Goal: Task Accomplishment & Management: Complete application form

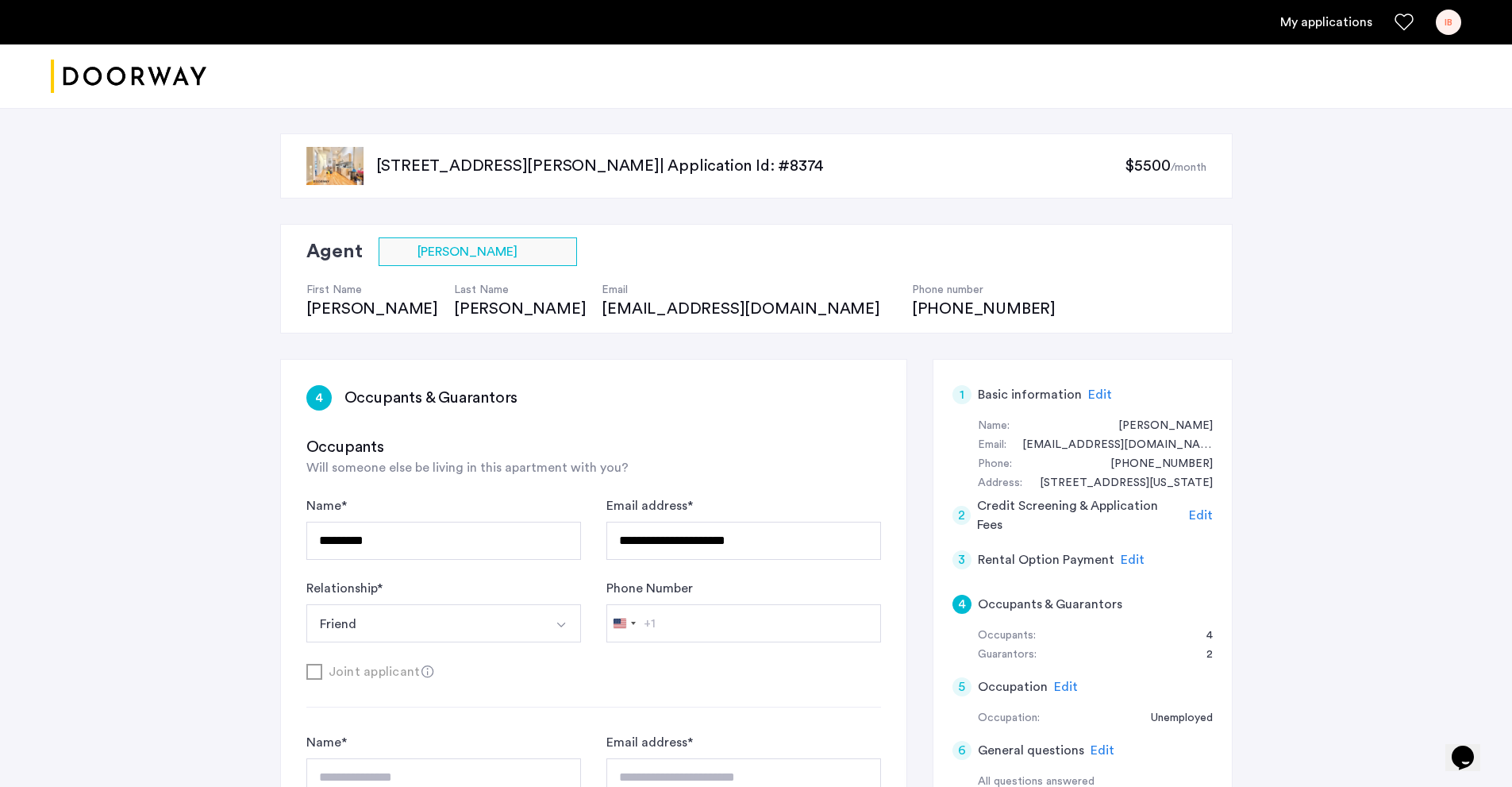
click at [1029, 558] on h5 "Rental Option Payment" at bounding box center [1046, 560] width 136 height 19
click at [1108, 514] on h5 "Credit Screening & Application Fees" at bounding box center [1080, 515] width 206 height 38
click at [1130, 566] on span "Edit" at bounding box center [1133, 559] width 24 height 12
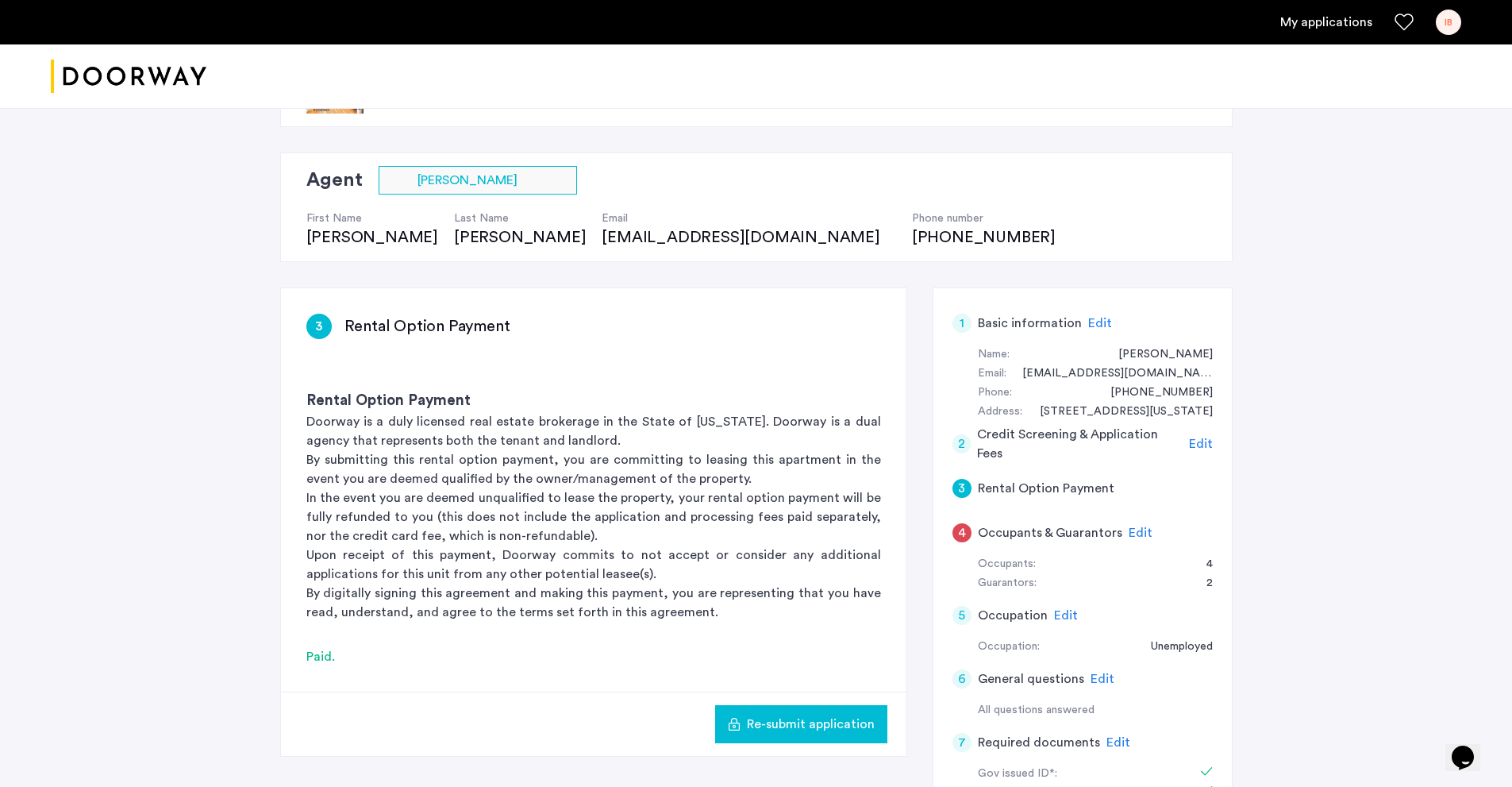
scroll to position [238, 0]
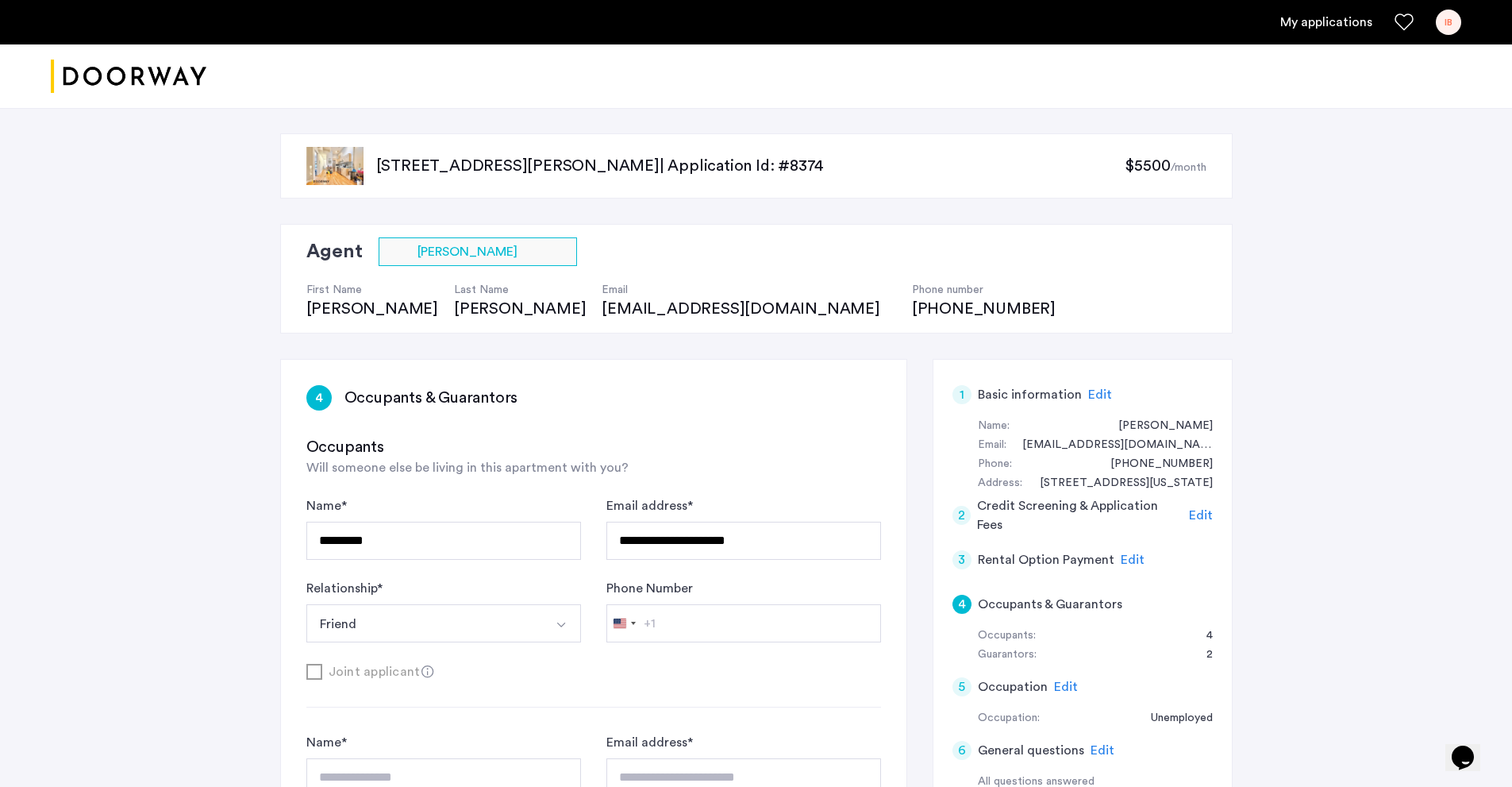
click at [1134, 563] on span "Edit" at bounding box center [1133, 559] width 24 height 12
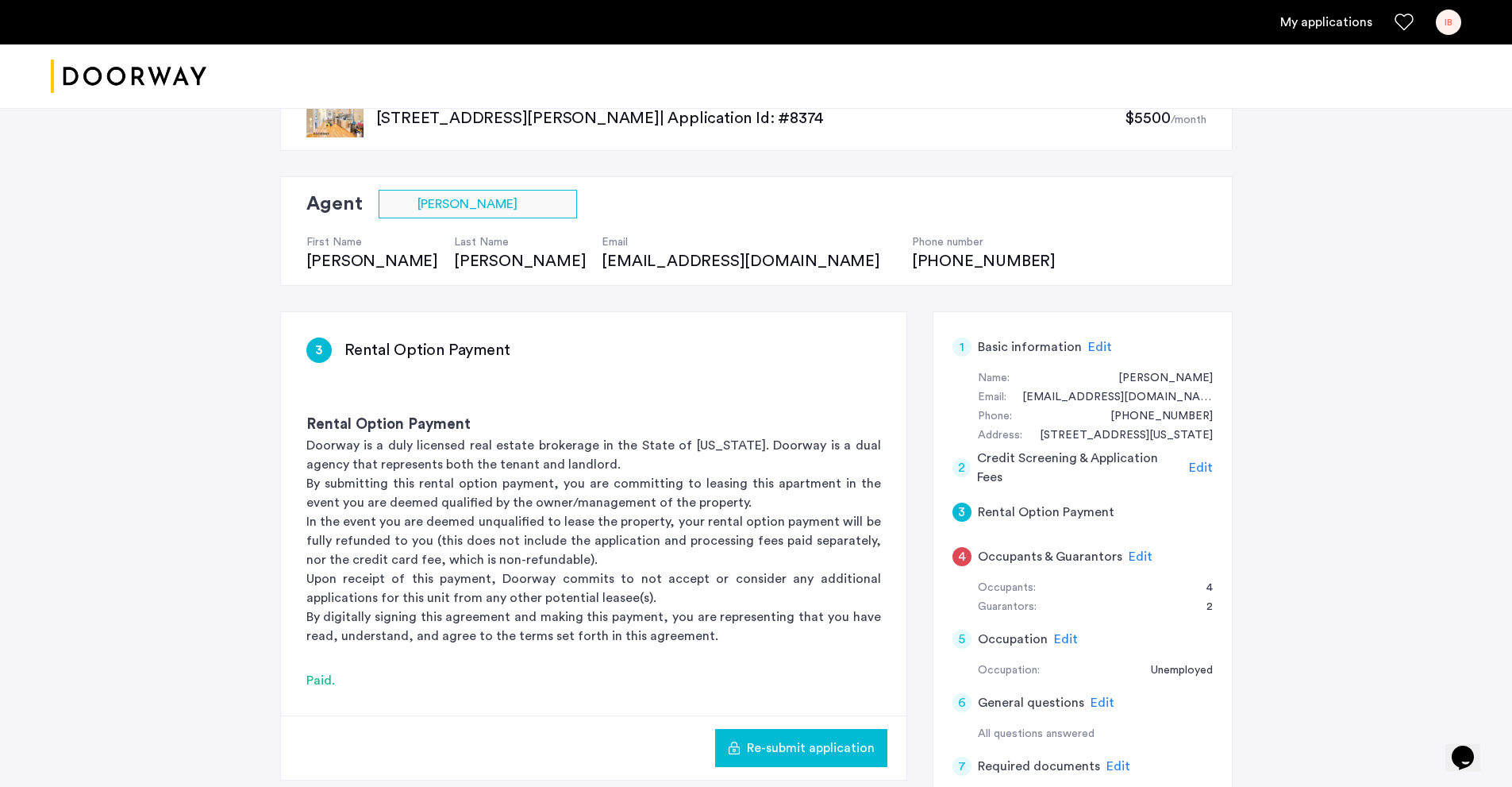
scroll to position [79, 0]
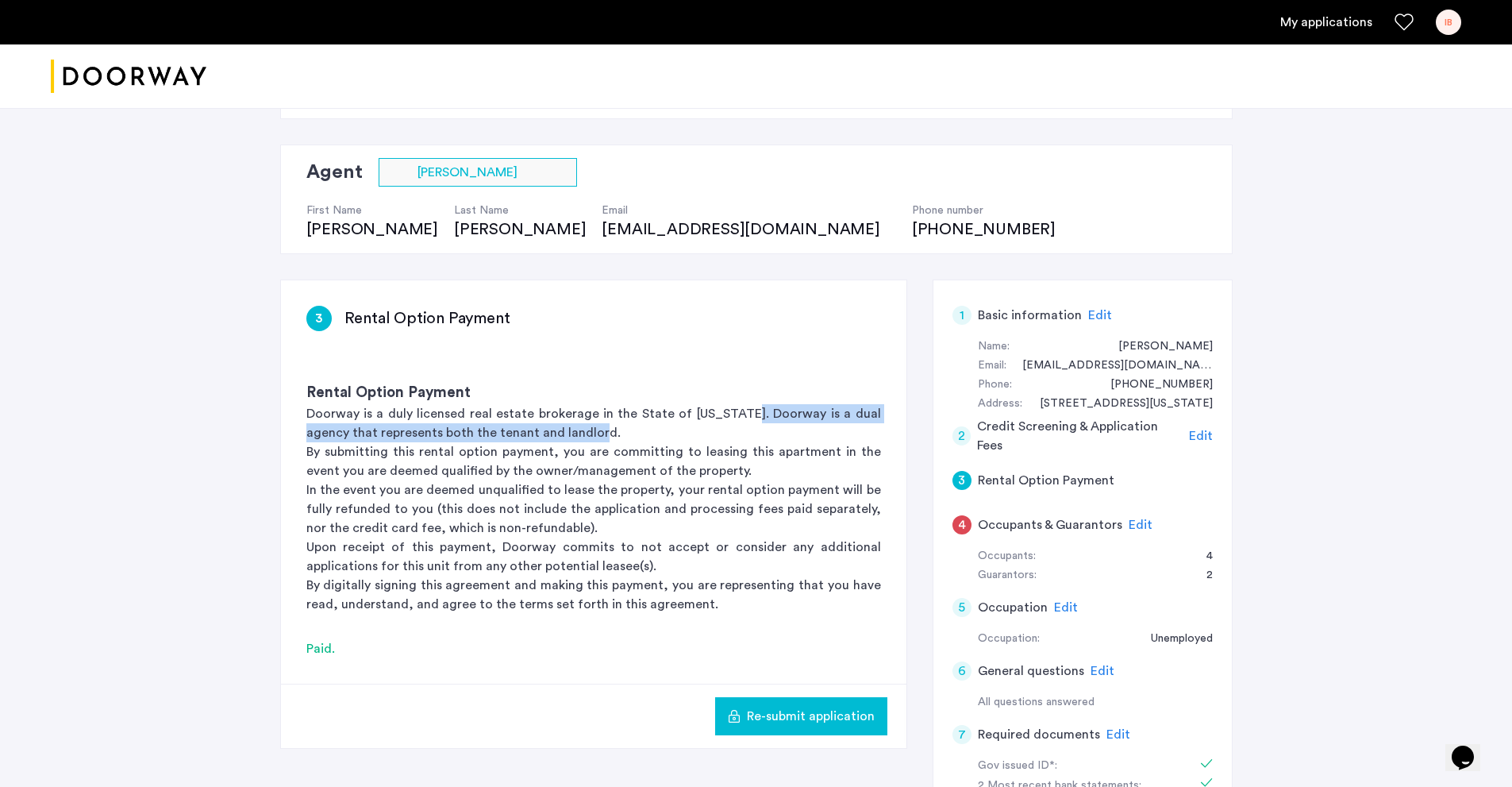
drag, startPoint x: 732, startPoint y: 413, endPoint x: 581, endPoint y: 429, distance: 151.8
click at [581, 429] on p "Doorway is a duly licensed real estate brokerage in the State of [US_STATE]. Do…" at bounding box center [593, 424] width 575 height 38
click at [585, 431] on p "Doorway is a duly licensed real estate brokerage in the State of [US_STATE]. Do…" at bounding box center [593, 424] width 575 height 38
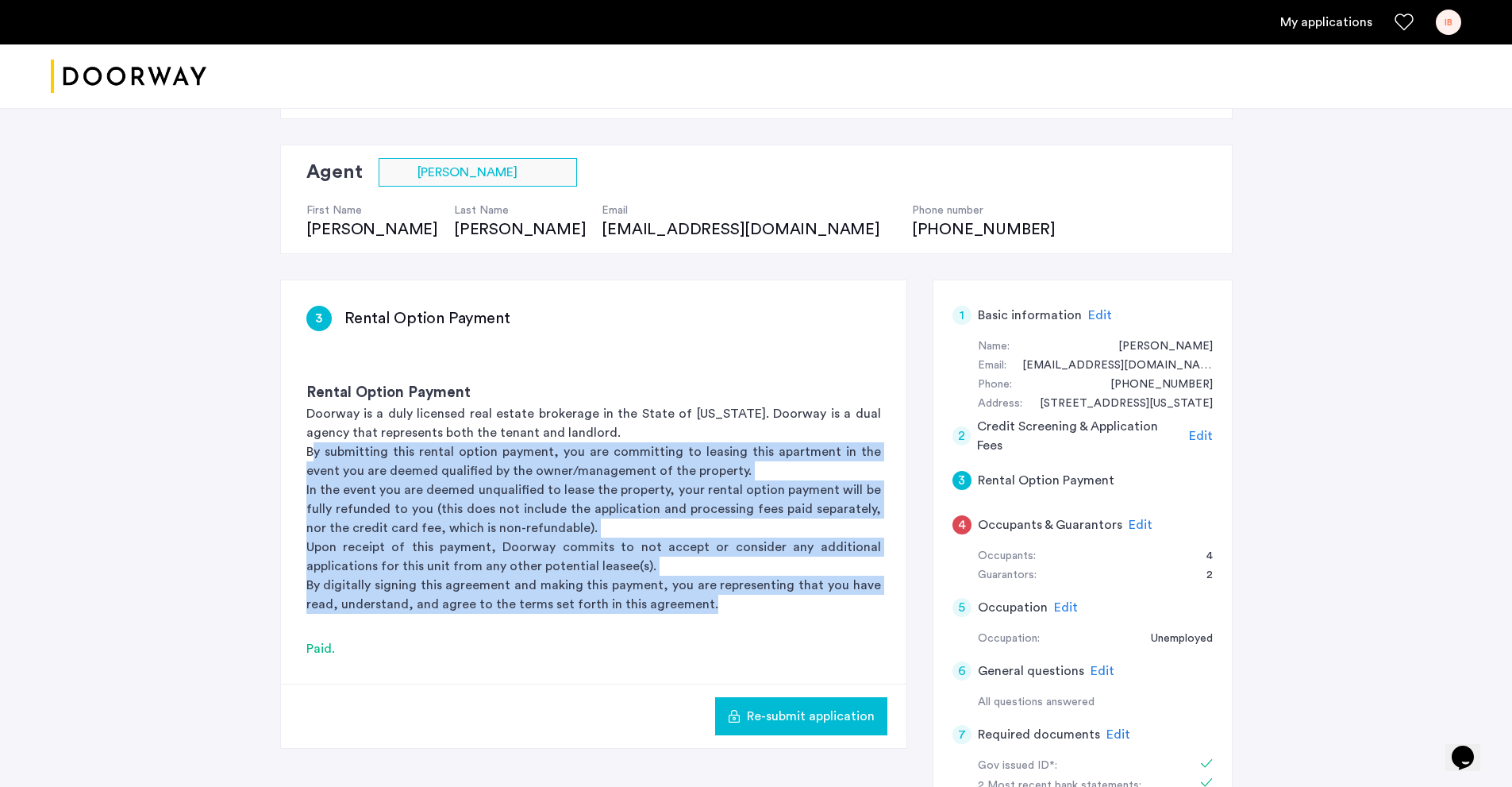
drag, startPoint x: 311, startPoint y: 451, endPoint x: 749, endPoint y: 601, distance: 463.0
click at [745, 600] on div "Rental Option Payment Doorway is a duly licensed real estate brokerage in the S…" at bounding box center [594, 498] width 625 height 282
click at [752, 602] on p "By digitally signing this agreement and making this payment, you are representi…" at bounding box center [593, 595] width 575 height 38
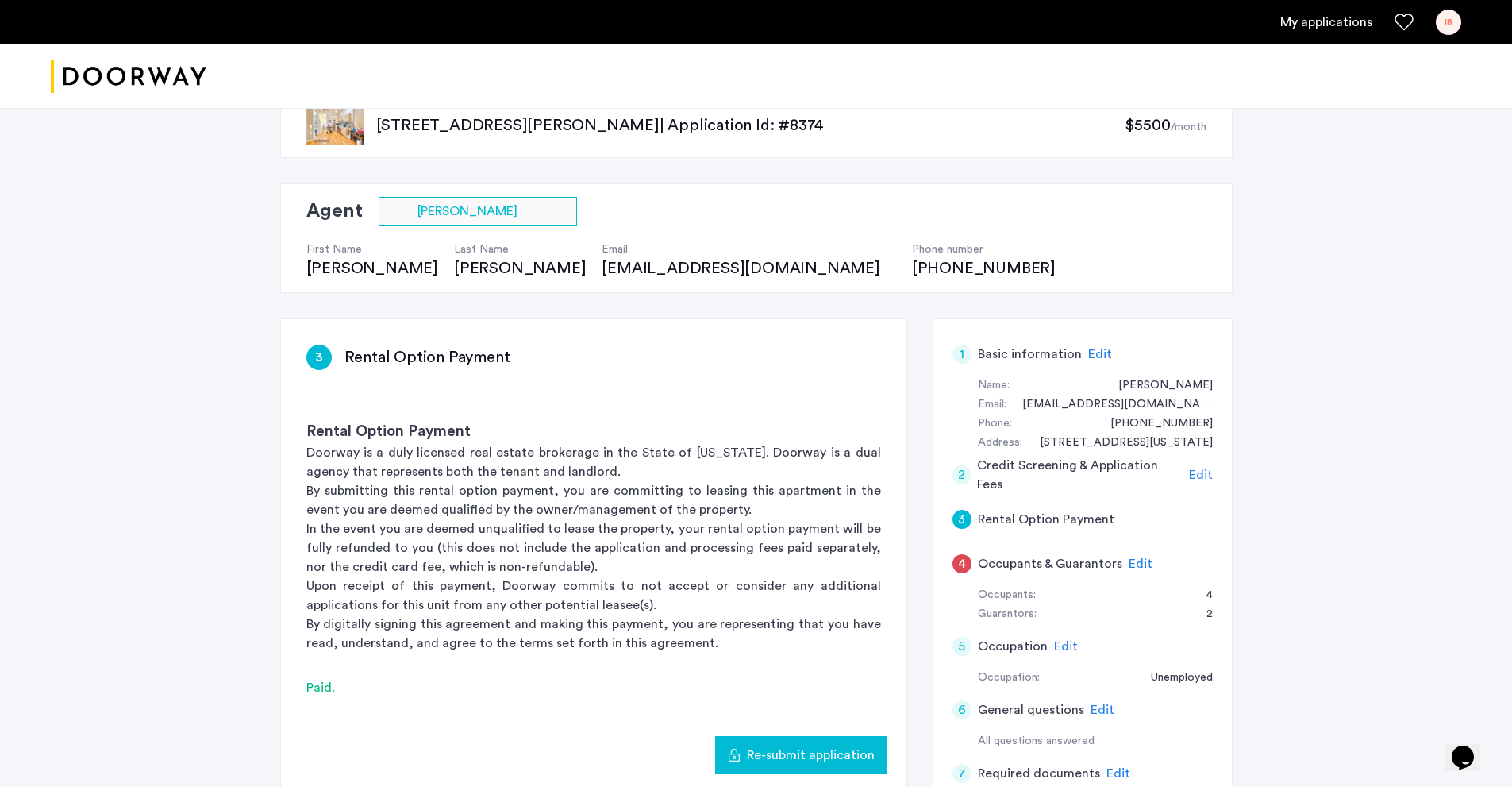
scroll to position [0, 0]
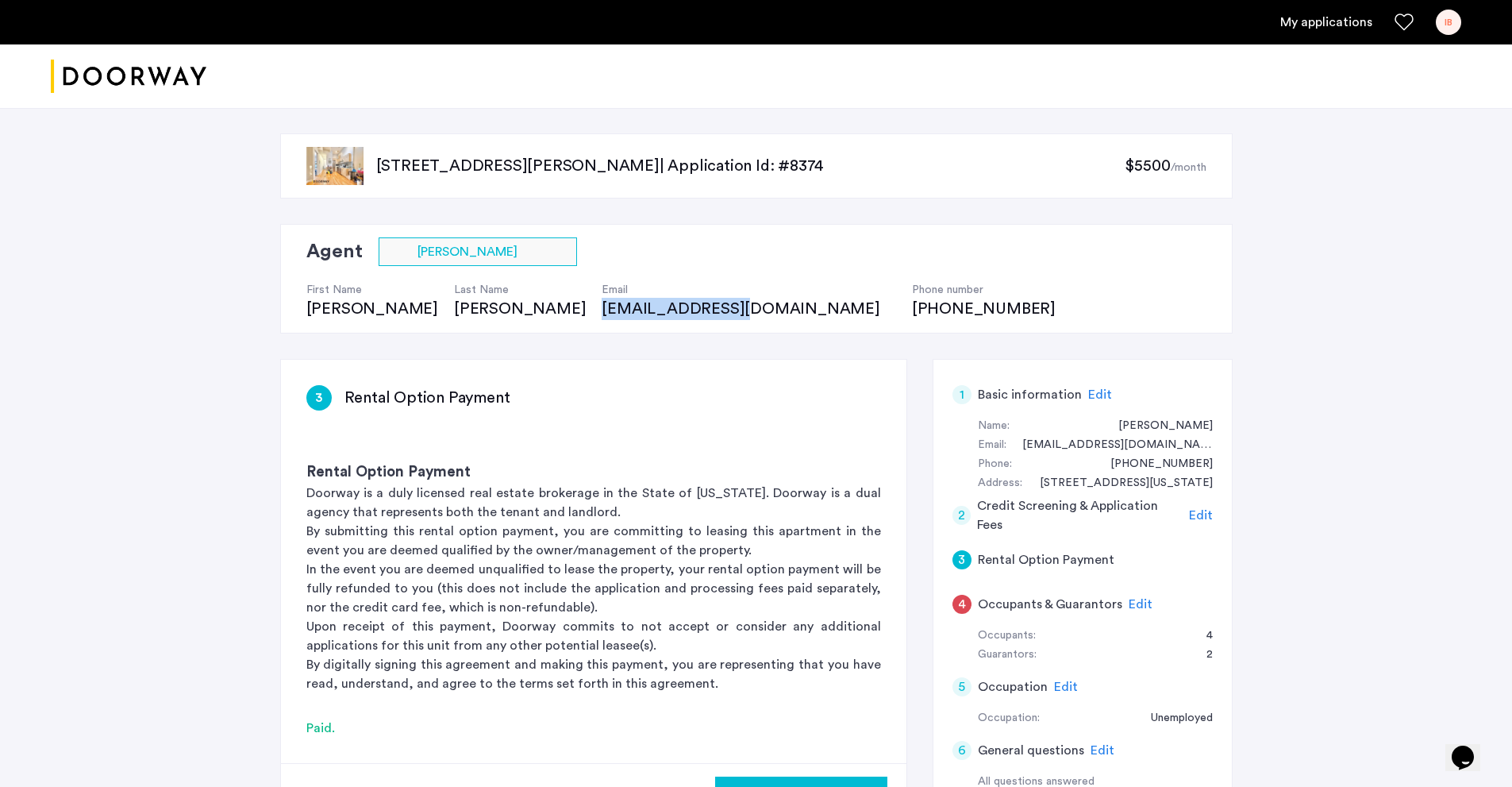
drag, startPoint x: 581, startPoint y: 311, endPoint x: 459, endPoint y: 316, distance: 122.1
click at [602, 316] on div "[EMAIL_ADDRESS][DOMAIN_NAME]" at bounding box center [748, 308] width 294 height 22
copy div "[EMAIL_ADDRESS][DOMAIN_NAME]"
click at [818, 302] on div "Agent Select agent × Sam Hellinger First Name Sam Last Name Hellinger Email sam…" at bounding box center [756, 279] width 952 height 110
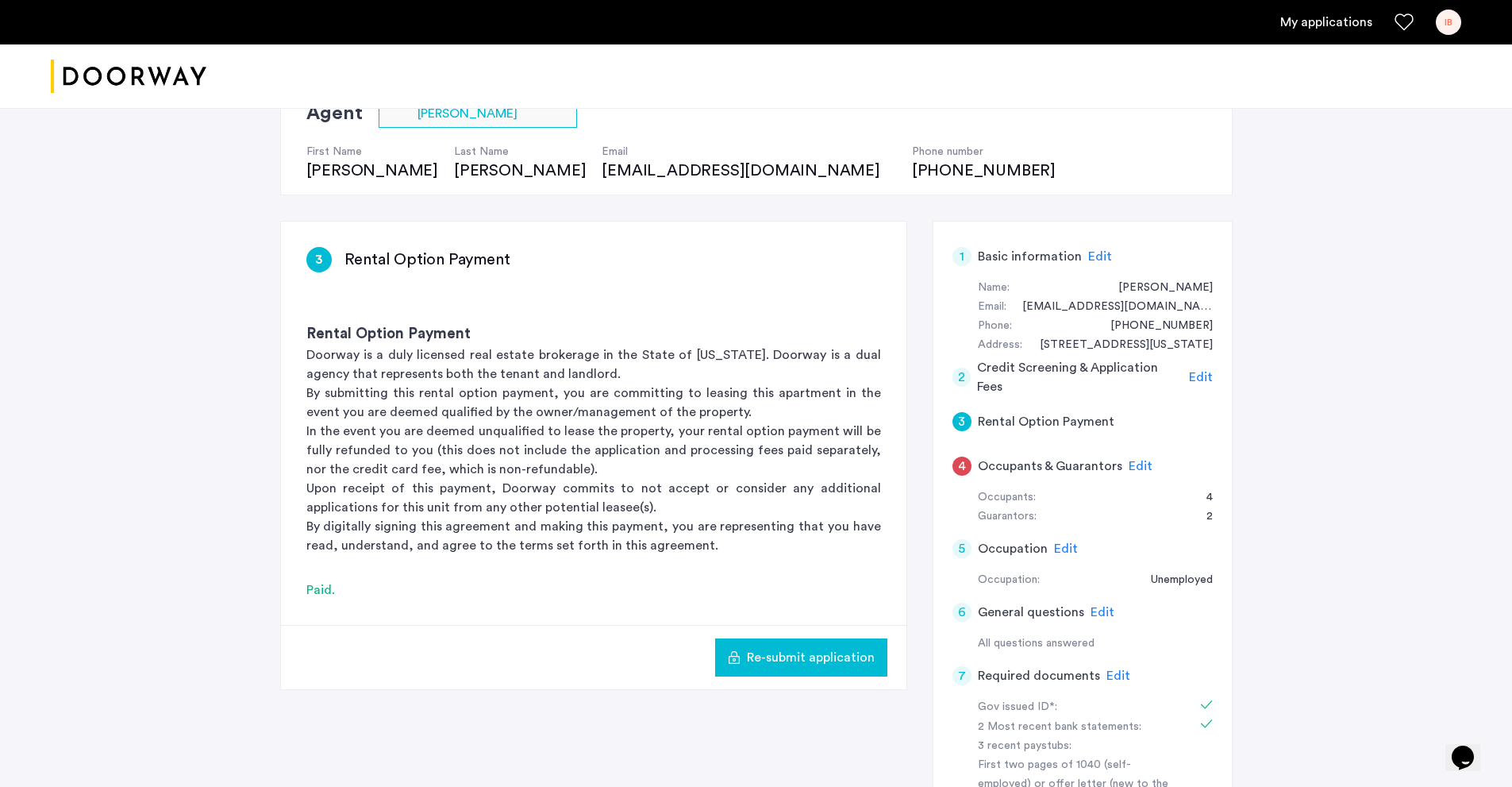
scroll to position [159, 0]
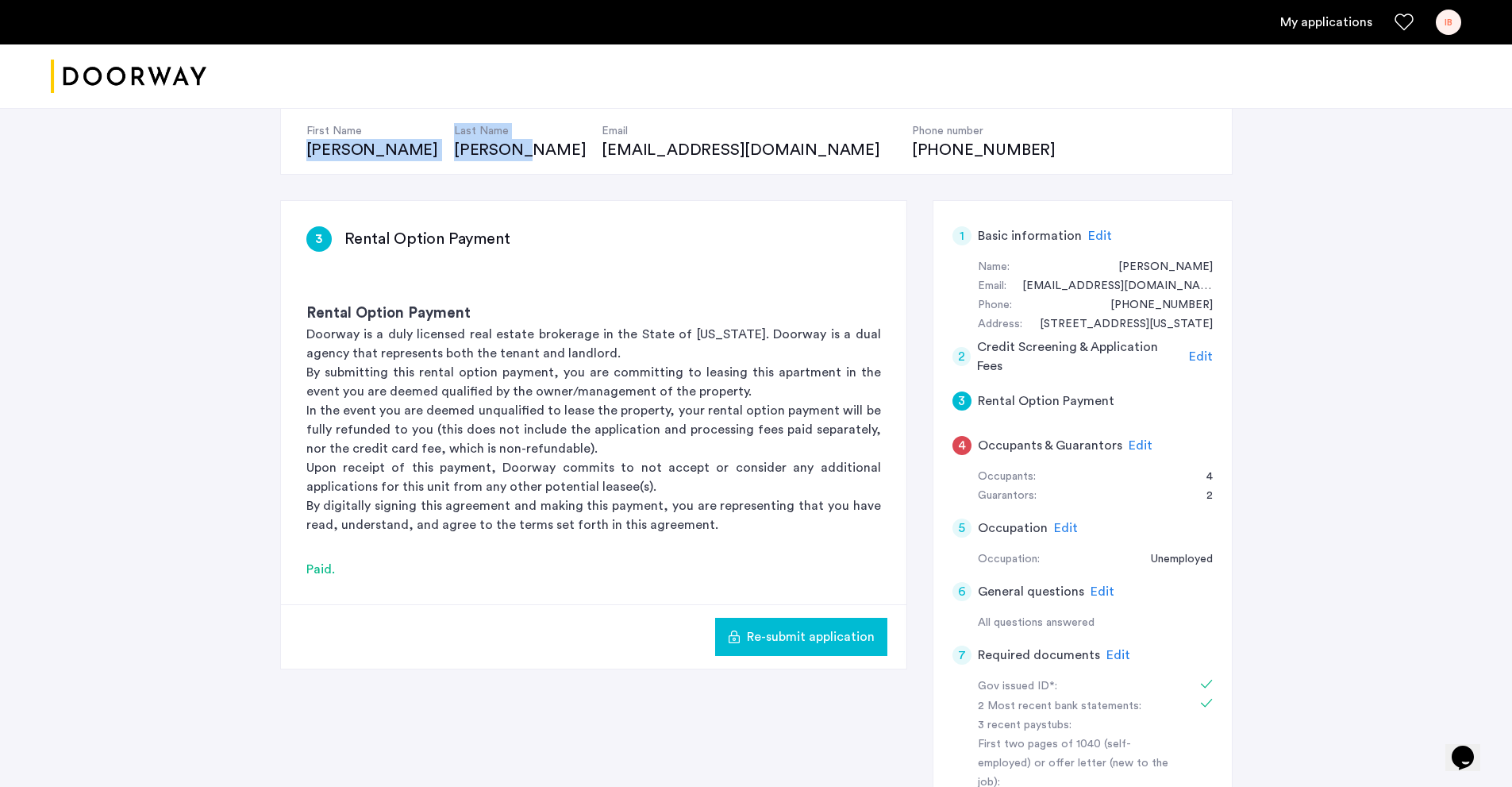
drag, startPoint x: 292, startPoint y: 147, endPoint x: 431, endPoint y: 153, distance: 139.1
click at [431, 153] on div "Agent Select agent × Sam Hellinger First Name Sam Last Name Hellinger Email sam…" at bounding box center [756, 119] width 952 height 110
click at [212, 171] on div "1120 Hancock Street, Unit 3, Brooklyn, NY 11221 | Application Id: #8374 $5500 /…" at bounding box center [756, 492] width 1512 height 1086
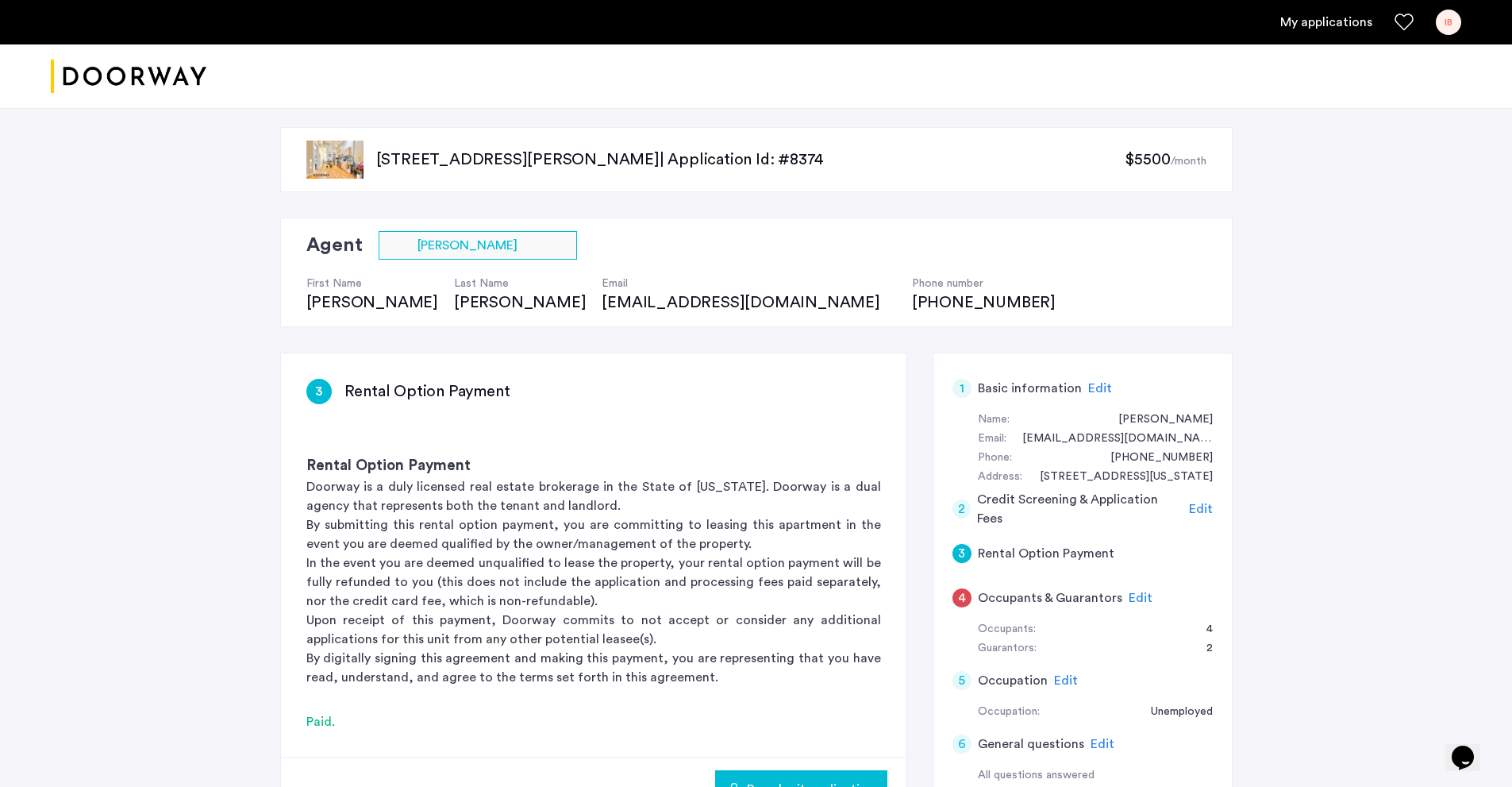
scroll to position [0, 0]
